Goal: Transaction & Acquisition: Purchase product/service

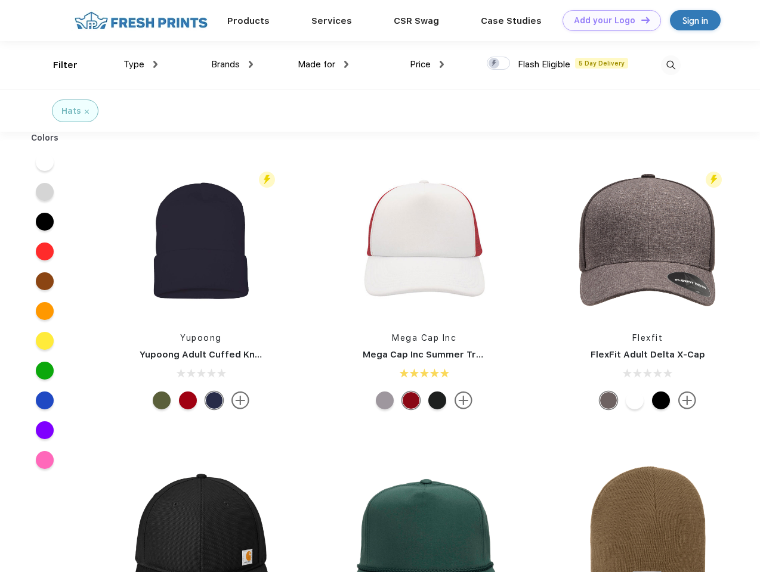
scroll to position [1, 0]
click at [607, 20] on link "Add your Logo Design Tool" at bounding box center [611, 20] width 98 height 21
click at [0, 0] on div "Design Tool" at bounding box center [0, 0] width 0 height 0
click at [640, 20] on link "Add your Logo Design Tool" at bounding box center [611, 20] width 98 height 21
click at [57, 65] on div "Filter" at bounding box center [65, 65] width 24 height 14
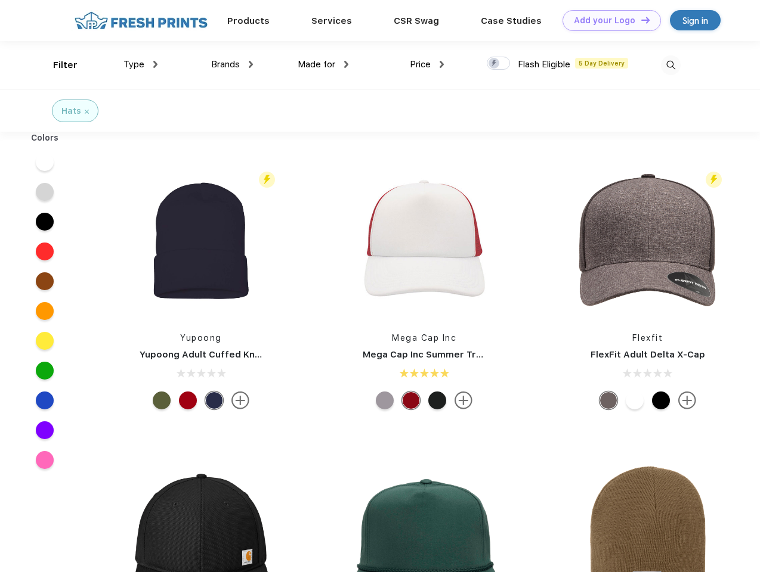
click at [141, 64] on span "Type" at bounding box center [133, 64] width 21 height 11
click at [232, 64] on span "Brands" at bounding box center [225, 64] width 29 height 11
click at [323, 64] on span "Made for" at bounding box center [317, 64] width 38 height 11
click at [427, 64] on span "Price" at bounding box center [420, 64] width 21 height 11
click at [498, 64] on div at bounding box center [498, 63] width 23 height 13
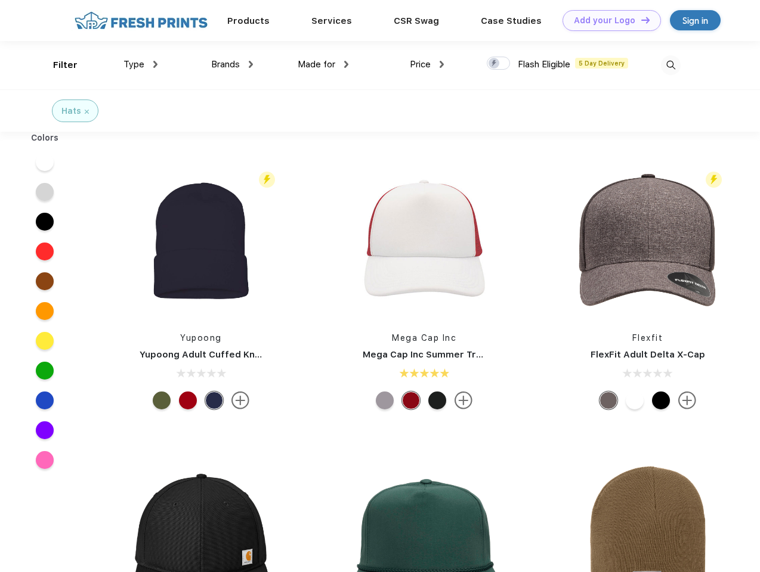
click at [494, 64] on input "checkbox" at bounding box center [491, 60] width 8 height 8
click at [670, 65] on img at bounding box center [671, 65] width 20 height 20
